Goal: Transaction & Acquisition: Purchase product/service

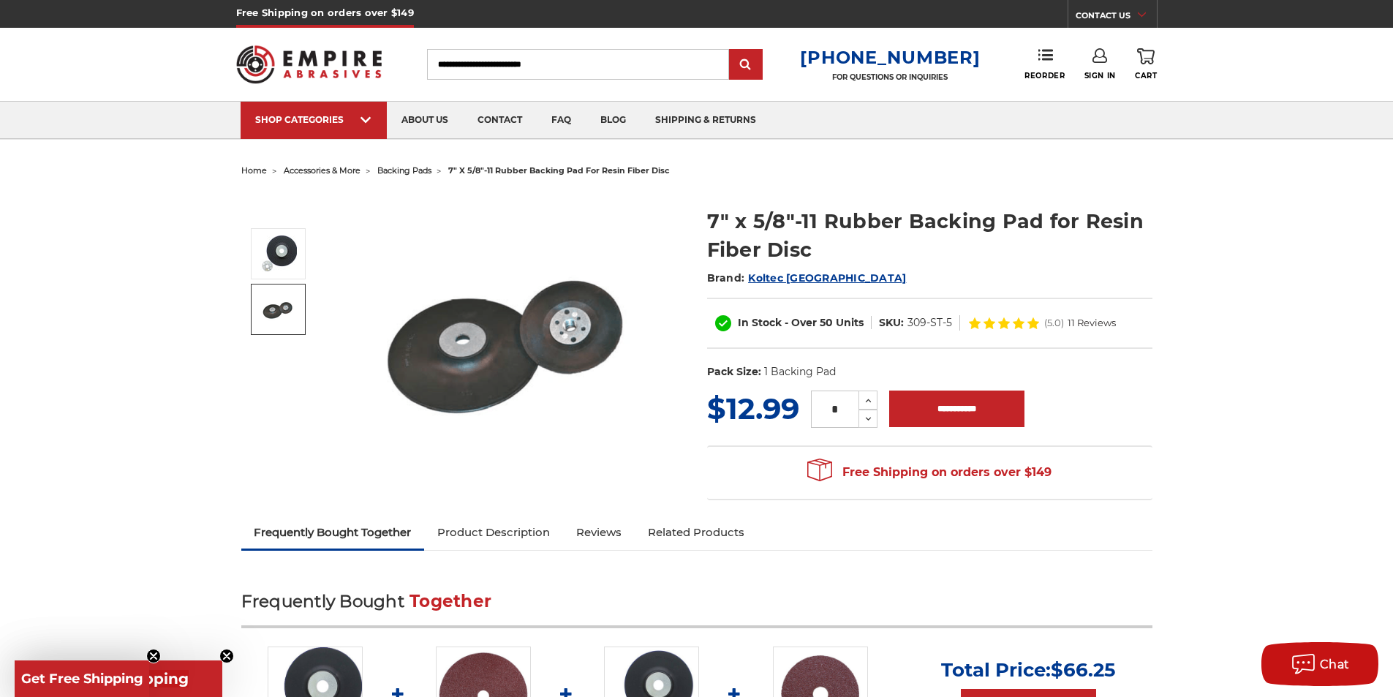
click at [283, 299] on img at bounding box center [278, 309] width 37 height 37
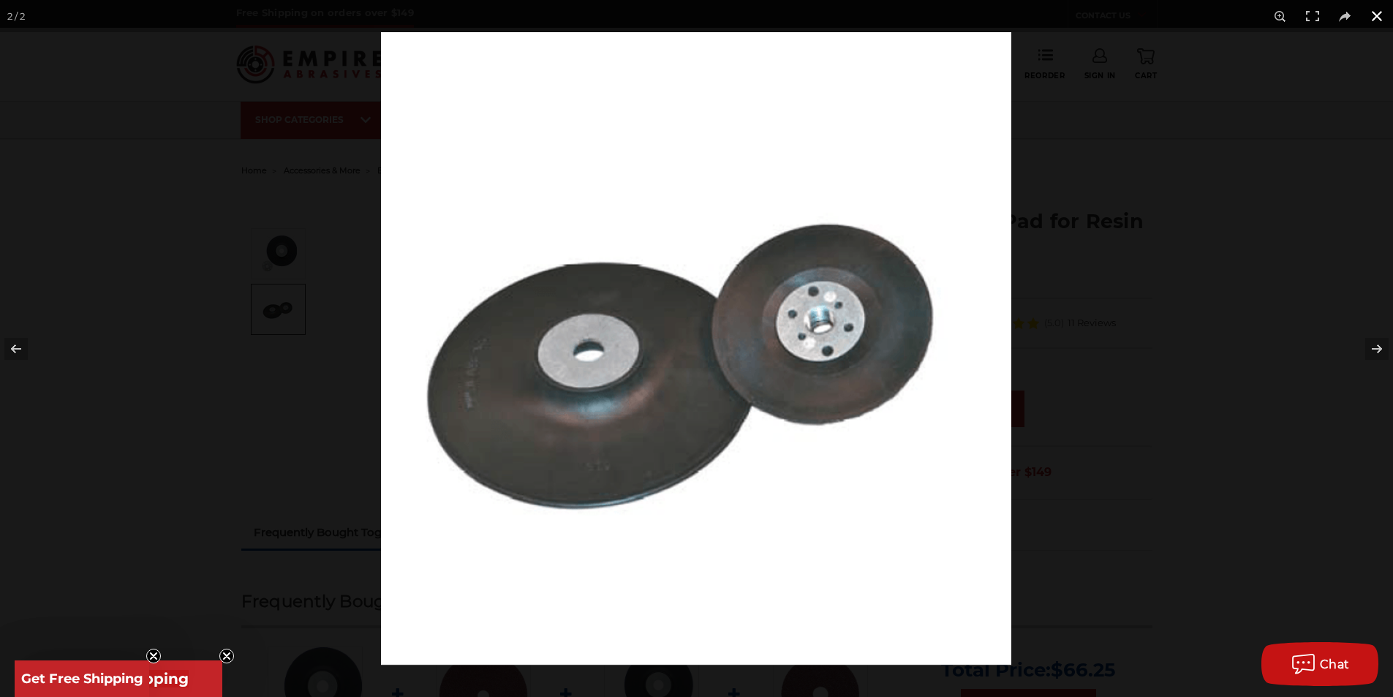
click at [1371, 14] on button at bounding box center [1377, 16] width 32 height 32
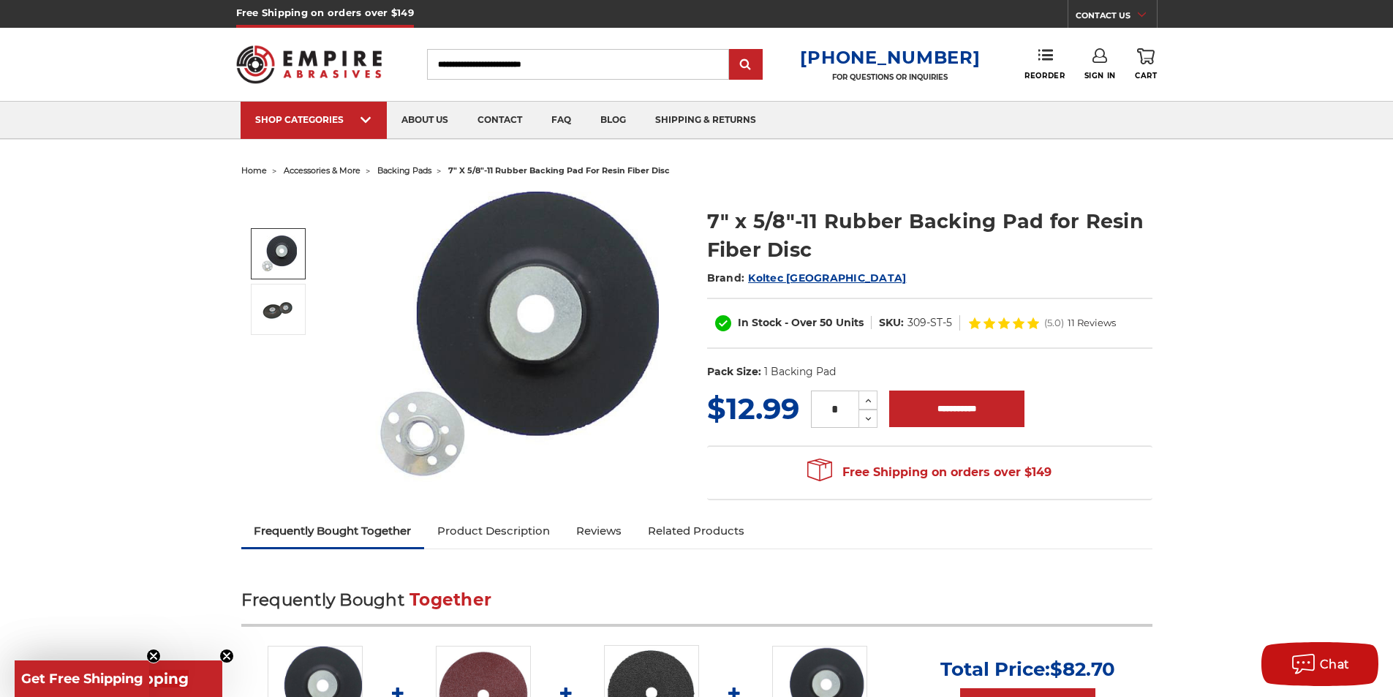
click at [783, 276] on span "Koltec [GEOGRAPHIC_DATA]" at bounding box center [827, 277] width 158 height 13
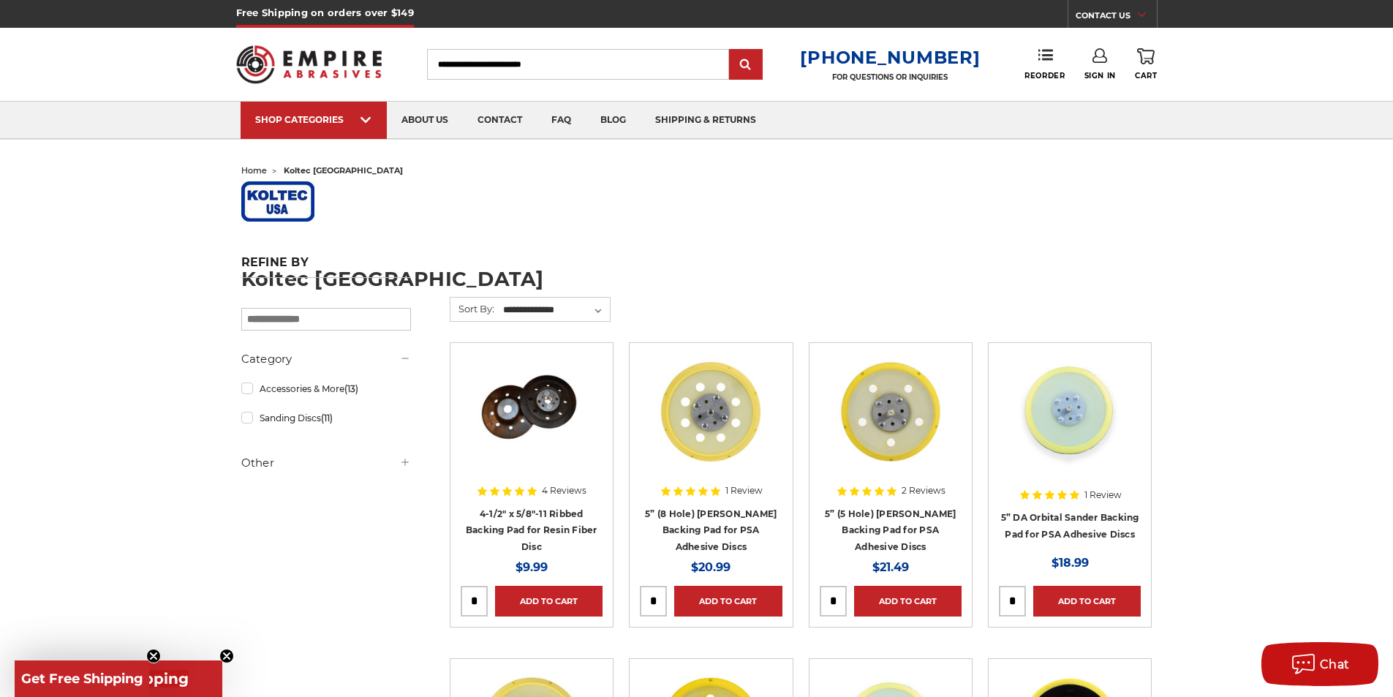
click at [573, 62] on input "Search" at bounding box center [578, 64] width 302 height 31
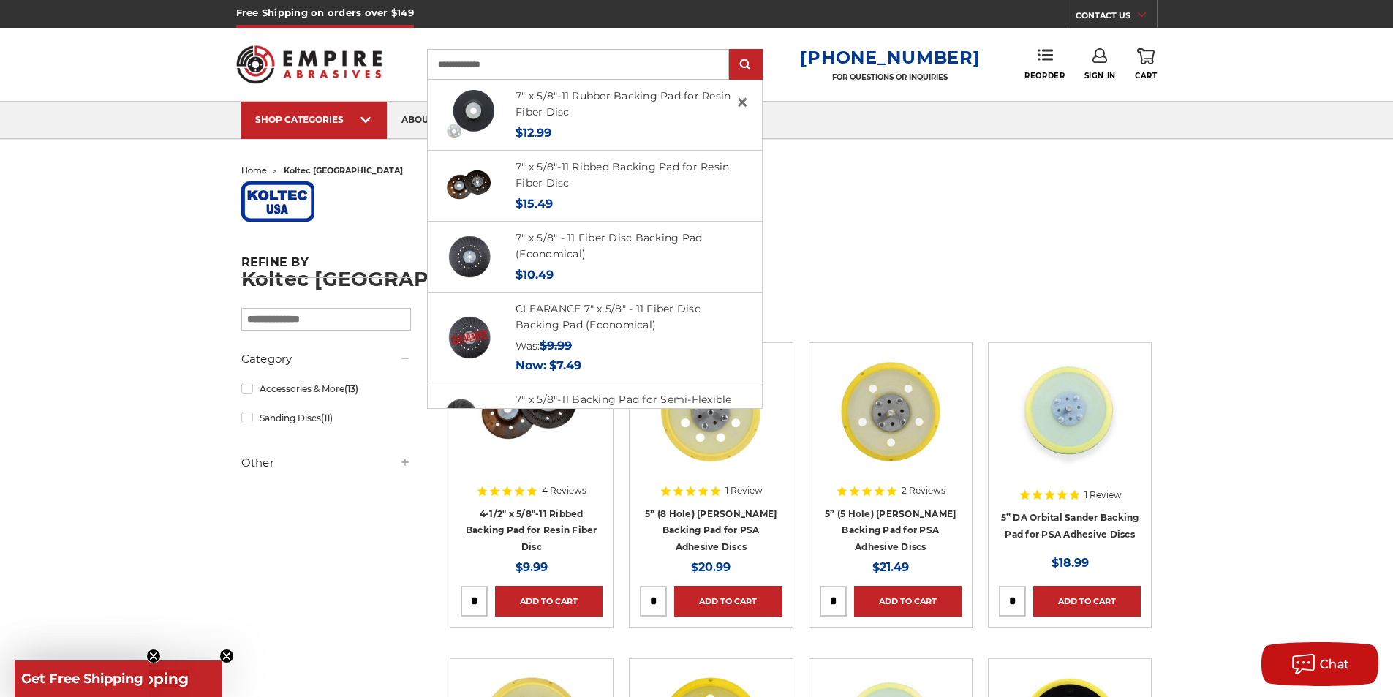
type input "**********"
click at [731, 50] on input "submit" at bounding box center [745, 64] width 29 height 29
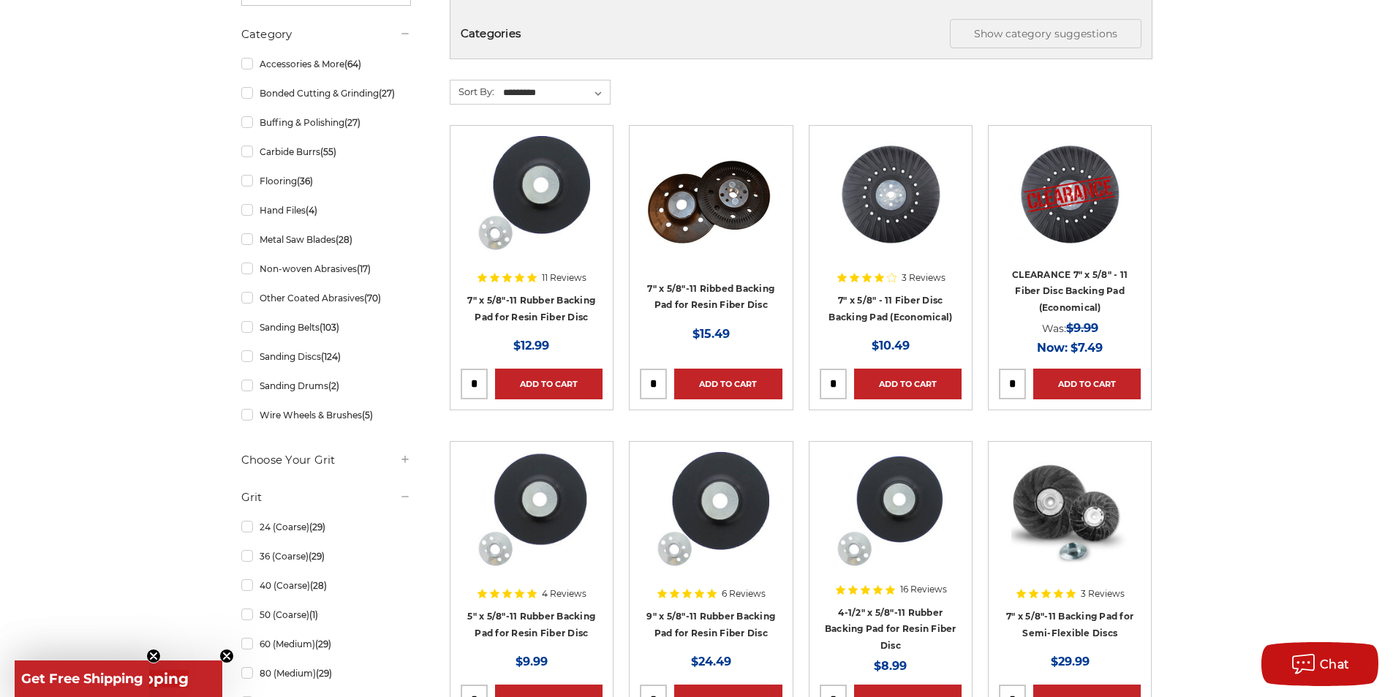
scroll to position [293, 0]
